Goal: Information Seeking & Learning: Learn about a topic

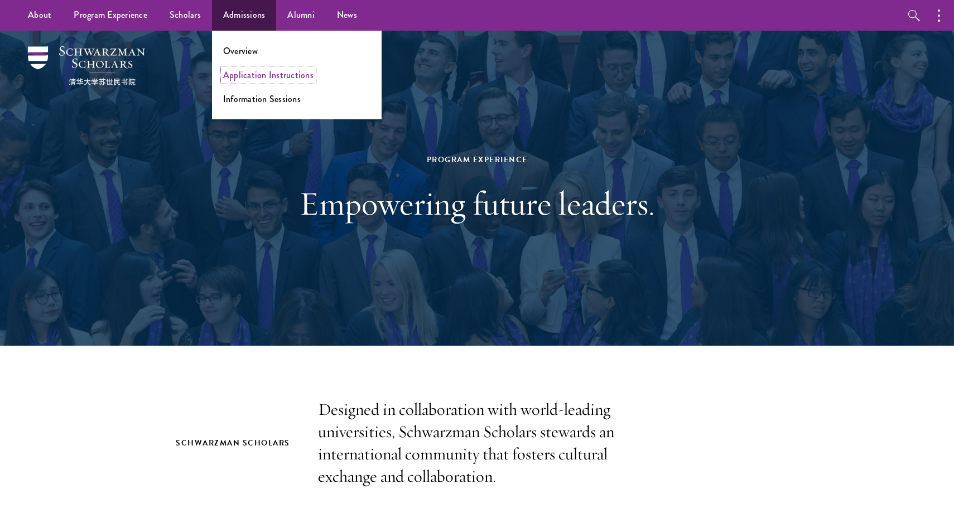
click at [265, 79] on link "Application Instructions" at bounding box center [268, 75] width 90 height 13
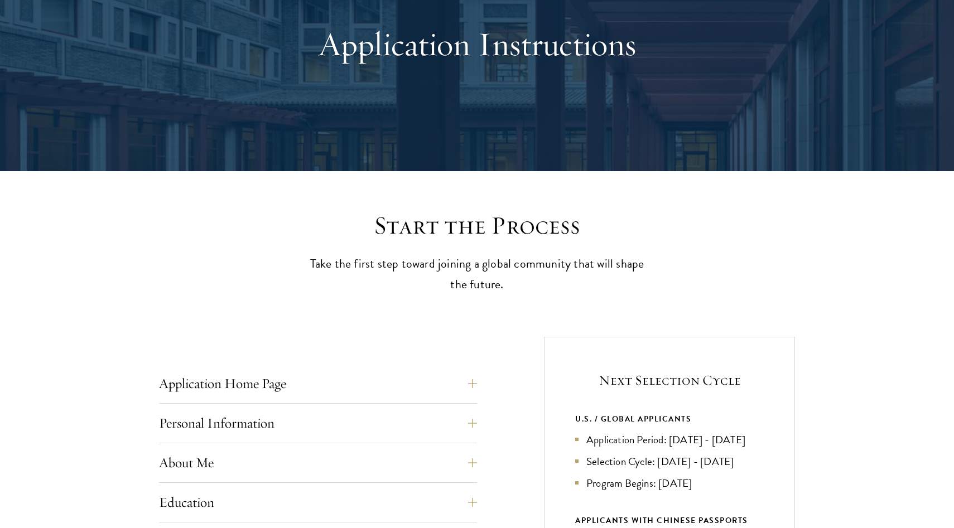
scroll to position [154, 0]
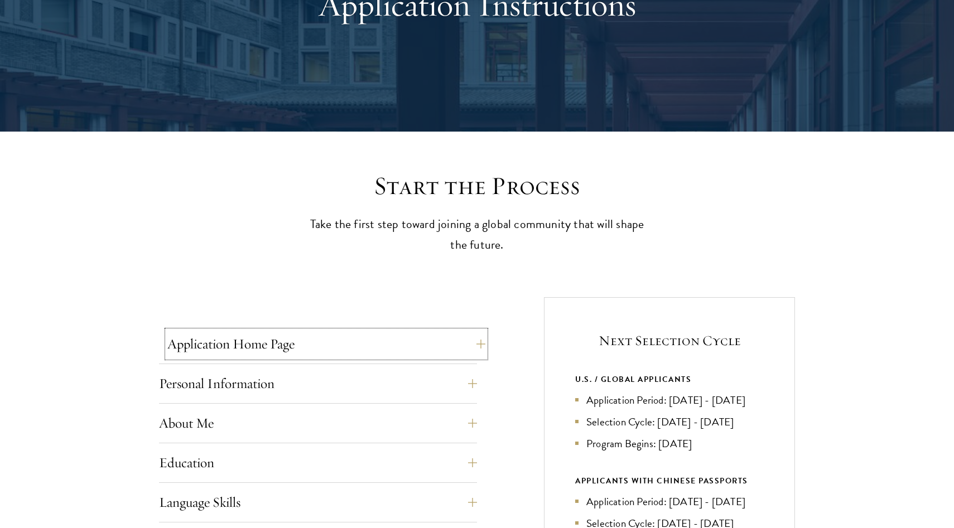
click at [260, 336] on button "Application Home Page" at bounding box center [326, 344] width 318 height 27
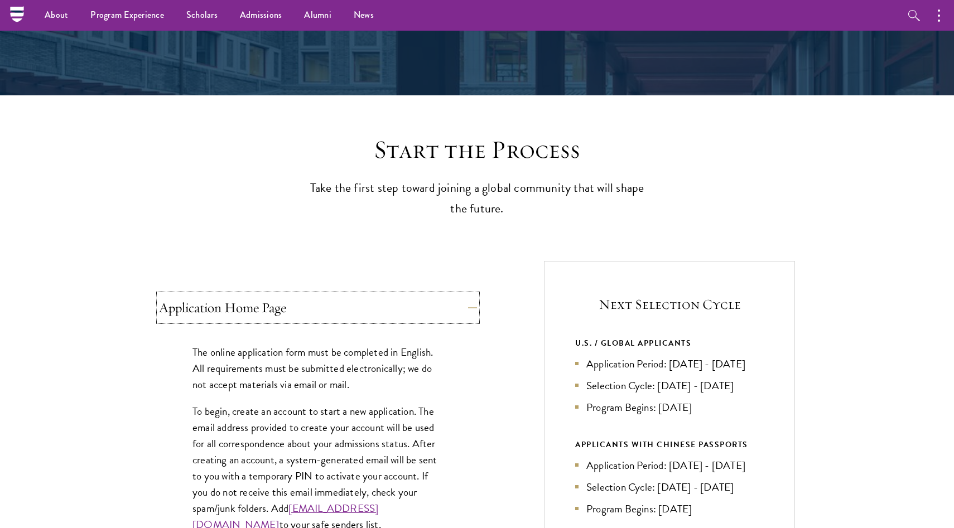
scroll to position [0, 0]
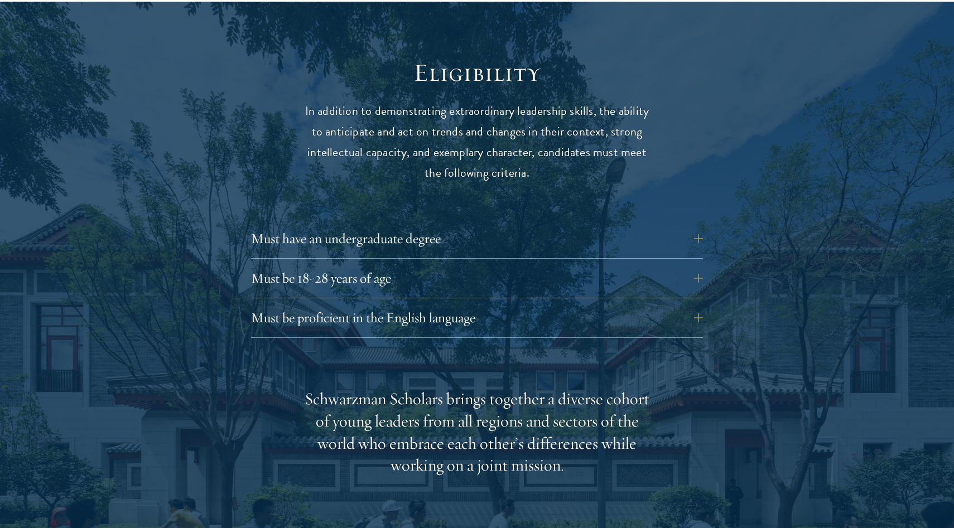
scroll to position [1433, 0]
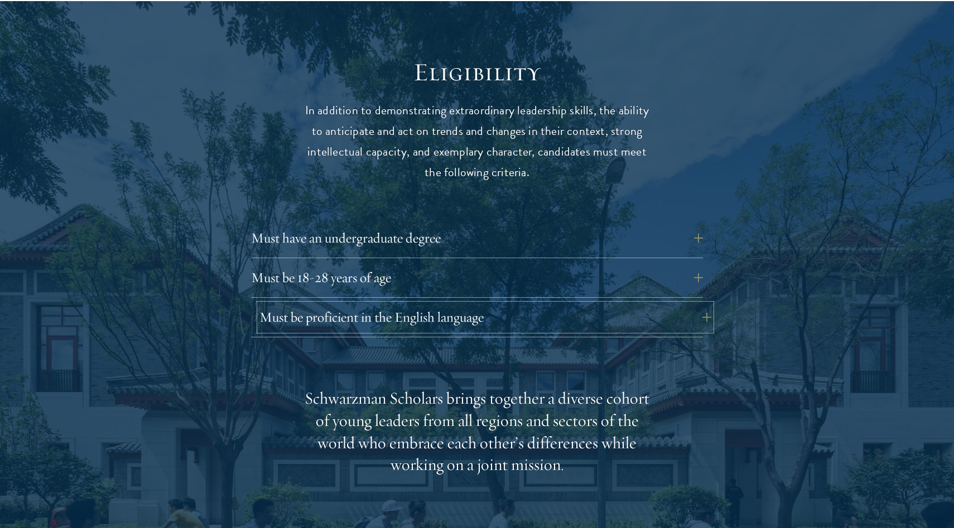
click at [399, 304] on button "Must be proficient in the English language" at bounding box center [485, 317] width 452 height 27
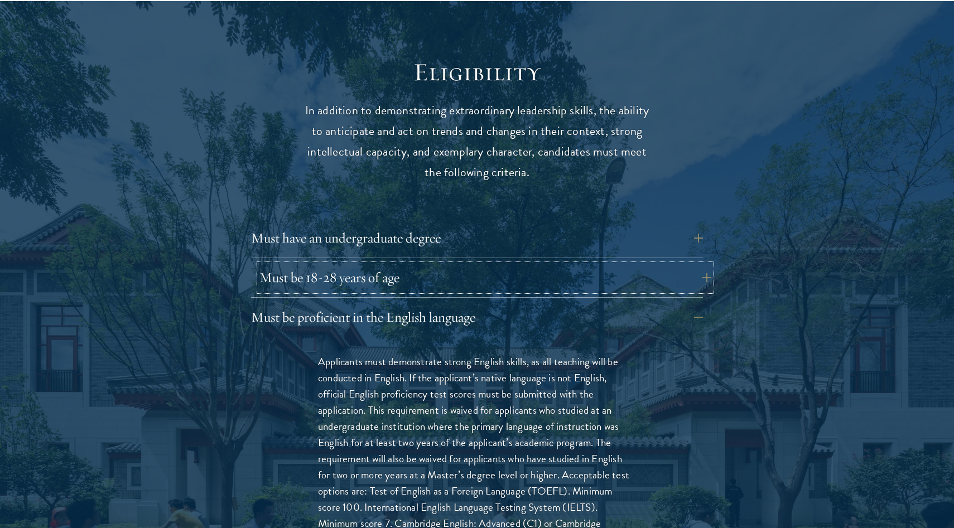
click at [410, 264] on button "Must be 18-28 years of age" at bounding box center [485, 277] width 452 height 27
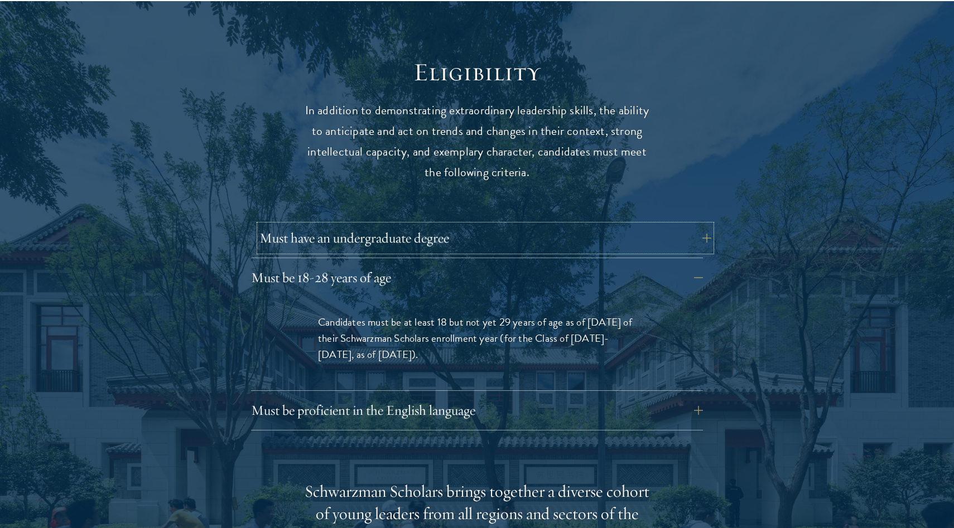
click at [420, 225] on button "Must have an undergraduate degree" at bounding box center [485, 238] width 452 height 27
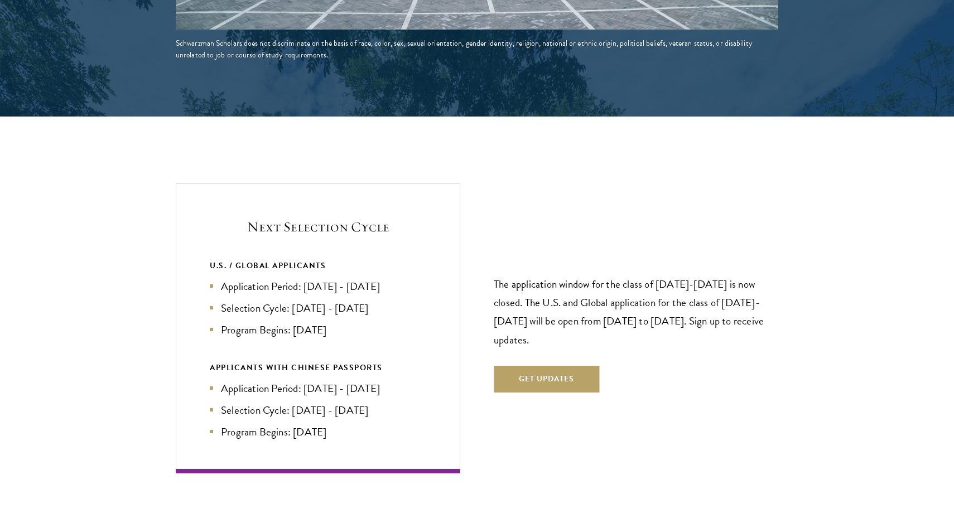
scroll to position [2395, 0]
click at [370, 278] on li "Application Period: [DATE] - [DATE]" at bounding box center [318, 286] width 216 height 16
drag, startPoint x: 420, startPoint y: 263, endPoint x: 305, endPoint y: 268, distance: 115.6
click at [305, 278] on li "Application Period: [DATE] - [DATE]" at bounding box center [318, 286] width 216 height 16
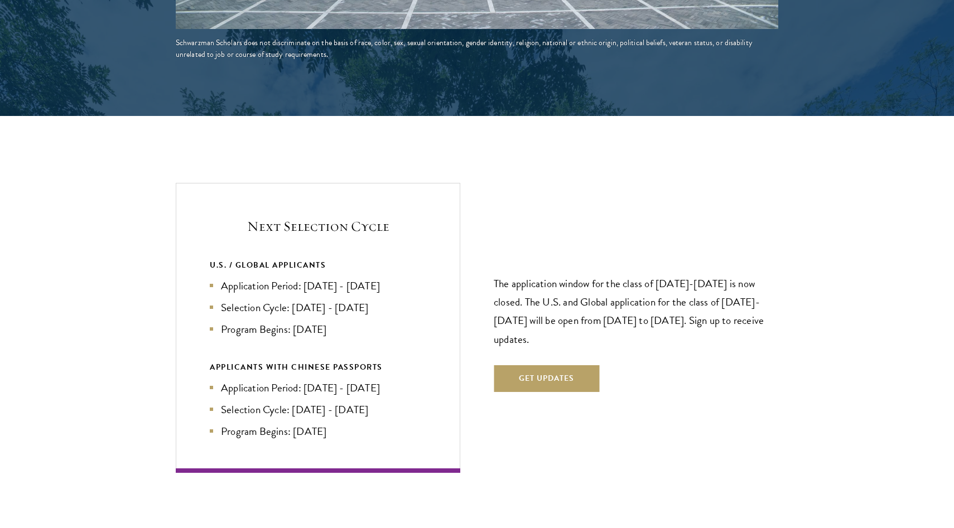
drag, startPoint x: 354, startPoint y: 308, endPoint x: 231, endPoint y: 204, distance: 160.7
click at [231, 204] on div "Next Selection Cycle U.S. / GLOBAL APPLICANTS Application Period: [DATE] - [DAT…" at bounding box center [318, 327] width 284 height 289
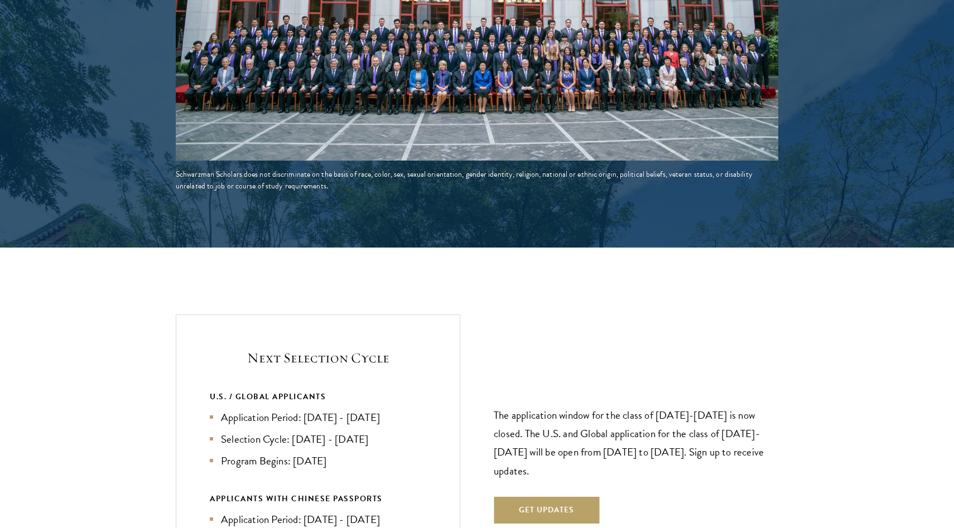
scroll to position [2378, 0]
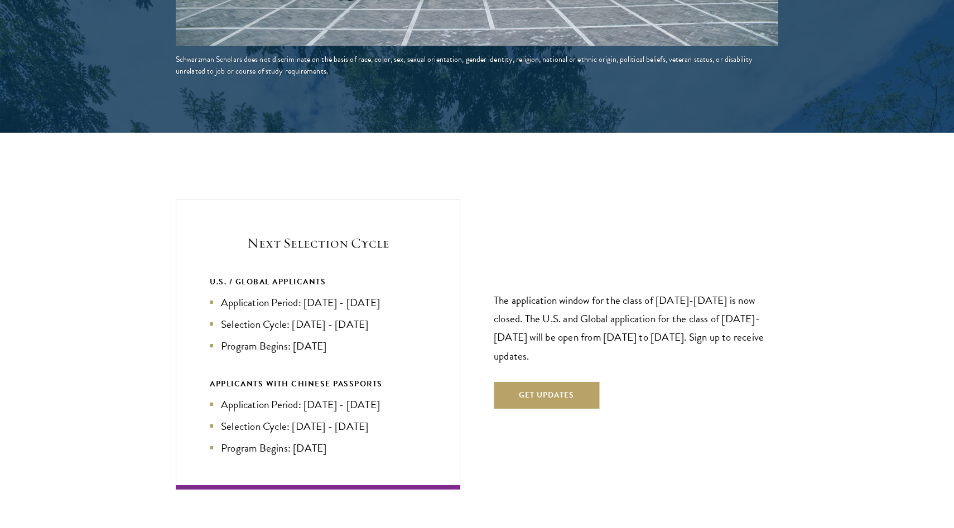
click at [360, 338] on li "Program Begins: [DATE]" at bounding box center [318, 346] width 216 height 16
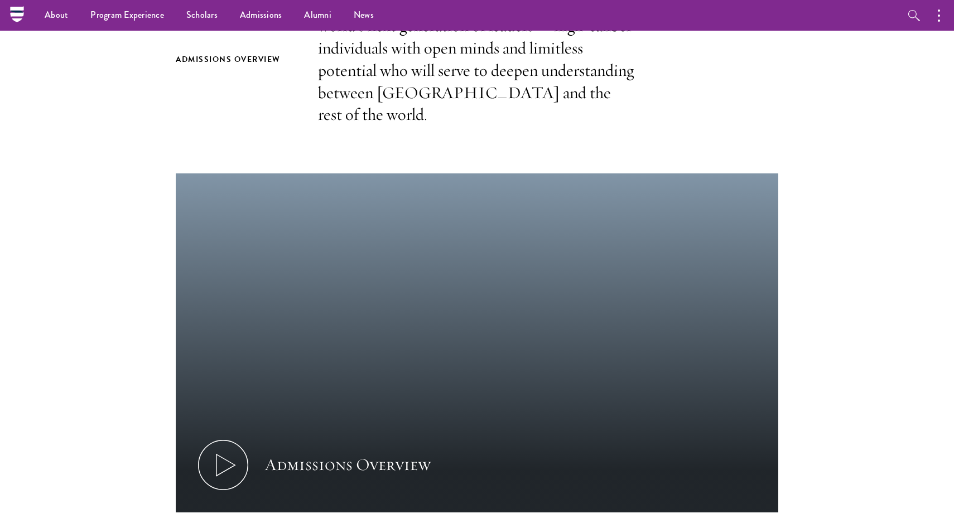
scroll to position [0, 0]
